Goal: Task Accomplishment & Management: Manage account settings

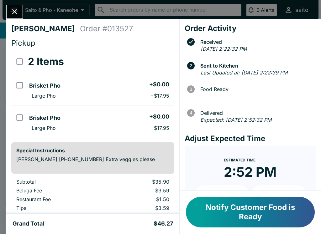
scroll to position [29, 0]
click at [280, 212] on button "Notify Customer Food is Ready" at bounding box center [250, 212] width 129 height 31
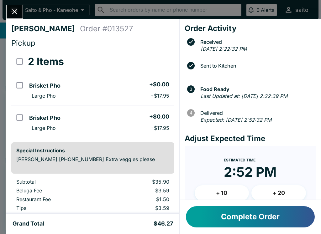
scroll to position [15, 0]
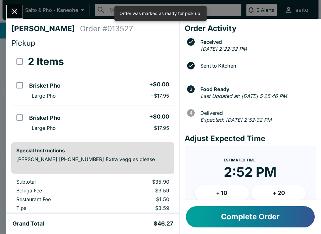
click at [283, 212] on button "Complete Order" at bounding box center [250, 217] width 129 height 21
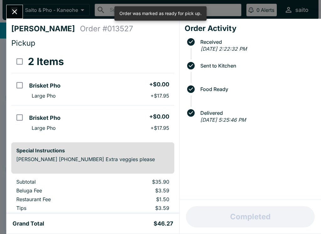
scroll to position [6, 0]
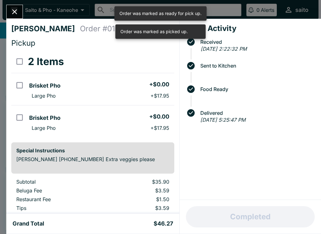
click at [19, 11] on button "Close" at bounding box center [15, 11] width 16 height 13
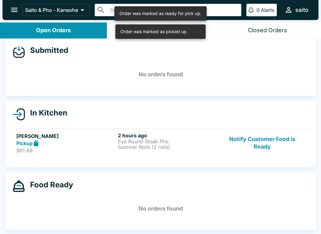
click at [262, 143] on button "Notify Customer Food is Ready" at bounding box center [262, 144] width 85 height 22
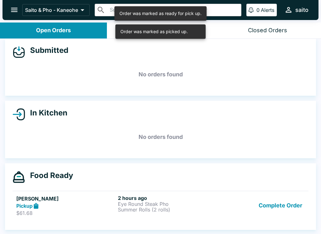
click at [293, 202] on button "Complete Order" at bounding box center [280, 206] width 49 height 22
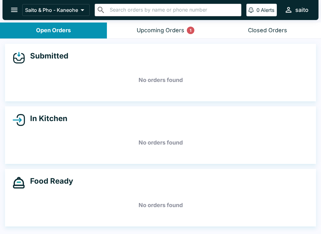
click at [175, 24] on button "Upcoming Orders 1" at bounding box center [160, 31] width 107 height 16
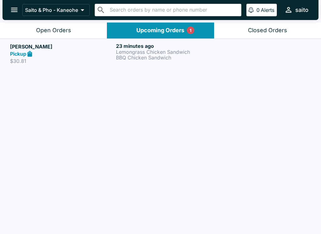
click at [166, 52] on p "Lemongrass Chicken Sandwich" at bounding box center [167, 52] width 103 height 6
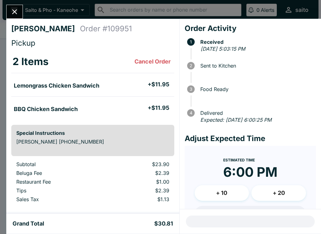
click at [17, 13] on icon "Close" at bounding box center [14, 12] width 8 height 8
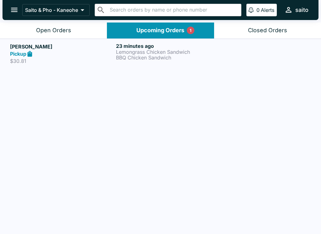
click at [79, 23] on button "Open Orders" at bounding box center [53, 31] width 107 height 16
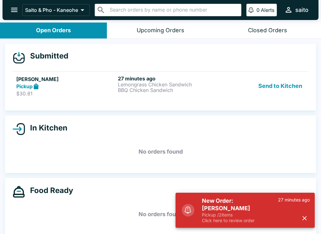
click at [236, 215] on p "Pickup / 2 items" at bounding box center [240, 215] width 76 height 6
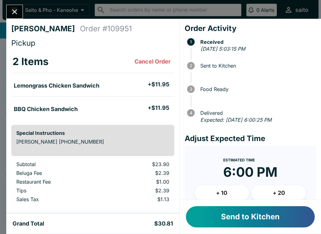
click at [234, 211] on button "Send to Kitchen" at bounding box center [250, 217] width 129 height 21
